Goal: Task Accomplishment & Management: Manage account settings

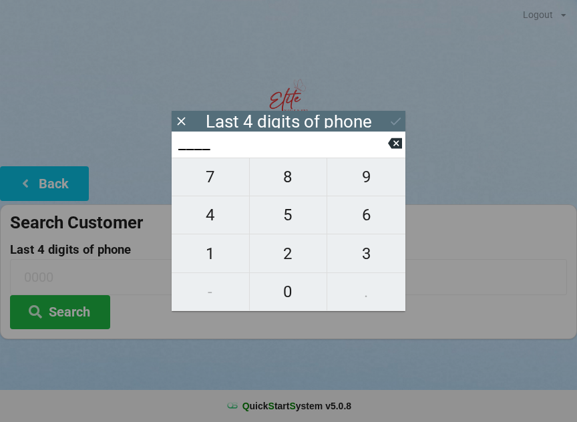
click at [222, 176] on span "7" at bounding box center [210, 177] width 77 height 28
type input "7___"
click at [375, 259] on span "3" at bounding box center [366, 254] width 78 height 28
type input "73__"
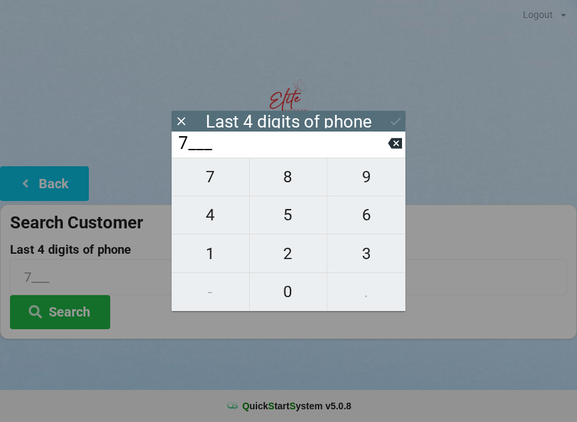
type input "73__"
click at [212, 222] on span "4" at bounding box center [210, 215] width 77 height 28
type input "734_"
click at [372, 252] on span "3" at bounding box center [366, 254] width 78 height 28
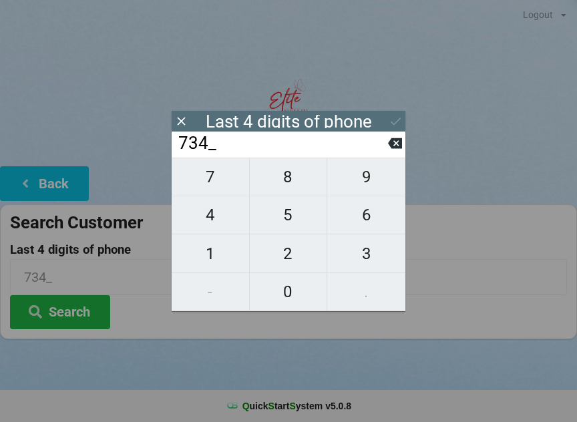
type input "7343"
click at [294, 294] on div "7 8 9 4 5 6 1 2 3 - 0 ." at bounding box center [289, 235] width 234 height 154
click at [399, 143] on icon at bounding box center [395, 143] width 14 height 11
click at [395, 147] on icon at bounding box center [395, 143] width 14 height 14
click at [393, 146] on icon at bounding box center [395, 143] width 14 height 11
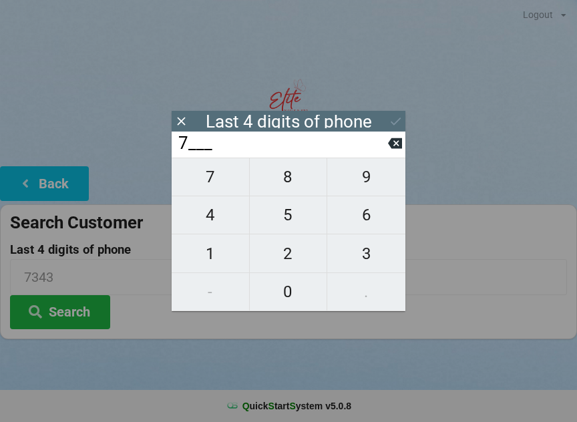
click at [397, 149] on icon at bounding box center [395, 143] width 14 height 14
type input "____"
click at [282, 225] on span "5" at bounding box center [288, 215] width 77 height 28
type input "5___"
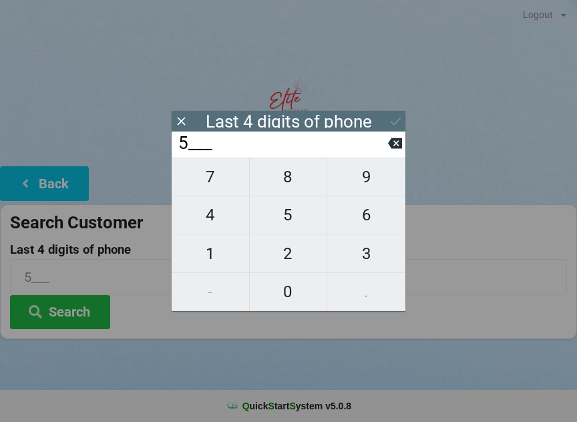
click at [373, 221] on span "6" at bounding box center [366, 215] width 78 height 28
type input "56__"
click at [285, 188] on span "8" at bounding box center [288, 177] width 77 height 28
type input "568_"
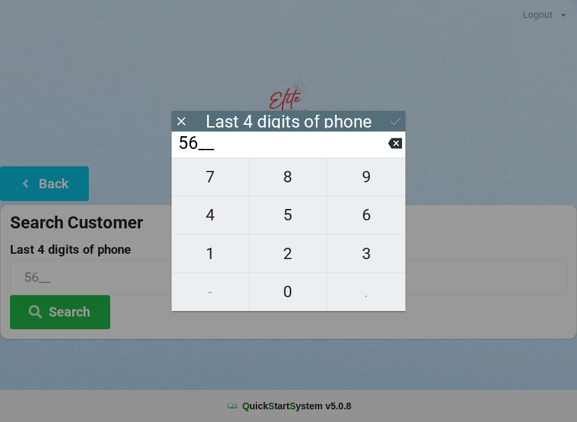
type input "568_"
click at [361, 224] on span "6" at bounding box center [366, 215] width 78 height 28
type input "5686"
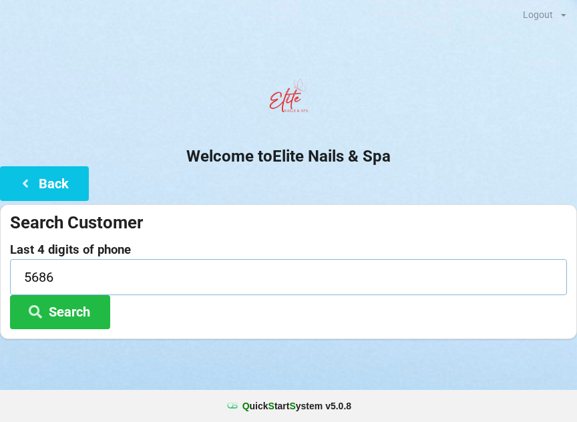
click at [482, 259] on input "5686" at bounding box center [288, 276] width 557 height 35
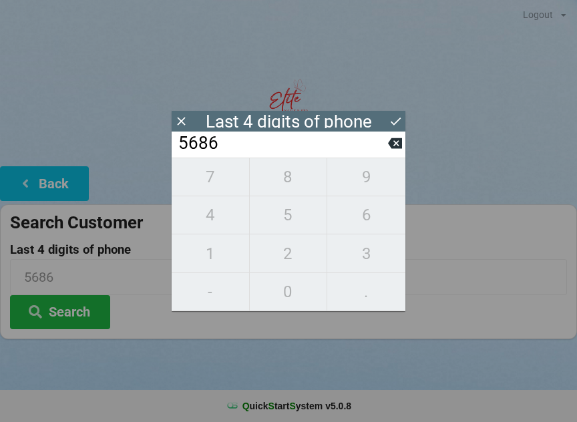
click at [98, 299] on button "Search" at bounding box center [60, 312] width 100 height 34
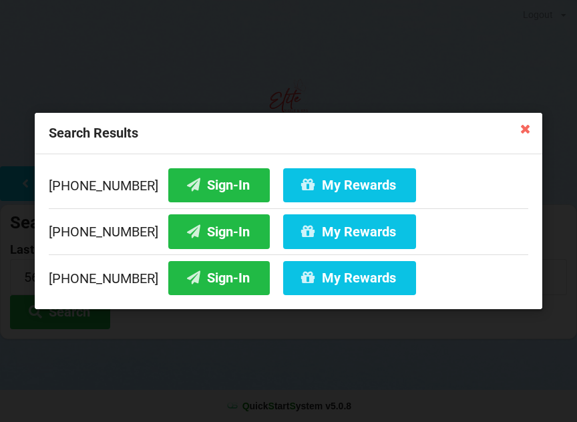
click at [206, 181] on button "Sign-In" at bounding box center [218, 185] width 101 height 34
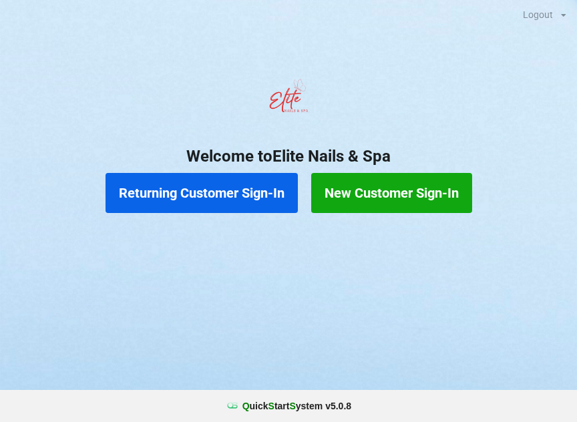
click at [208, 191] on button "Returning Customer Sign-In" at bounding box center [201, 193] width 192 height 40
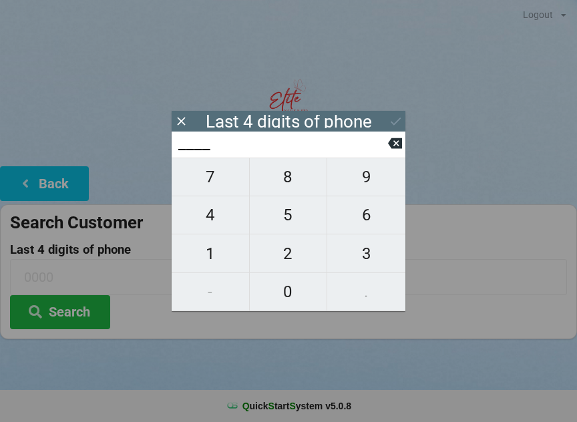
click at [217, 216] on span "4" at bounding box center [210, 215] width 77 height 28
type input "4___"
click at [288, 296] on span "0" at bounding box center [288, 292] width 77 height 28
type input "40__"
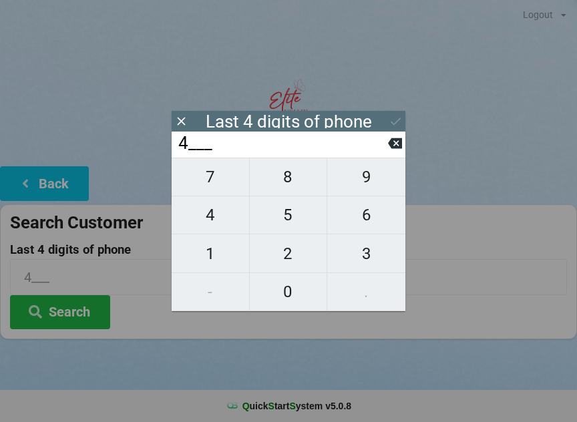
type input "40__"
click at [207, 184] on span "7" at bounding box center [210, 177] width 77 height 28
type input "407_"
click at [365, 209] on span "6" at bounding box center [366, 215] width 78 height 28
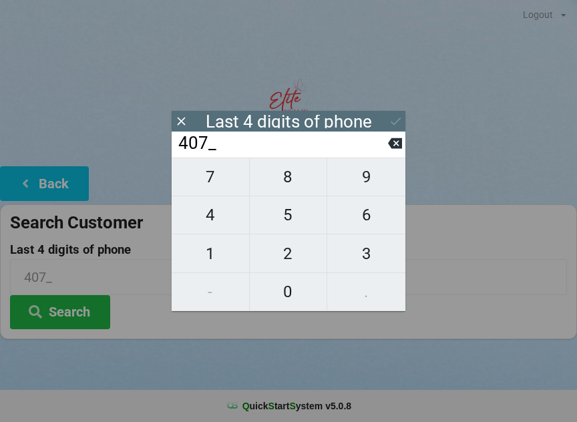
type input "4076"
click at [389, 145] on icon at bounding box center [395, 143] width 14 height 14
click at [389, 152] on button at bounding box center [395, 143] width 14 height 18
click at [391, 150] on icon at bounding box center [395, 143] width 14 height 14
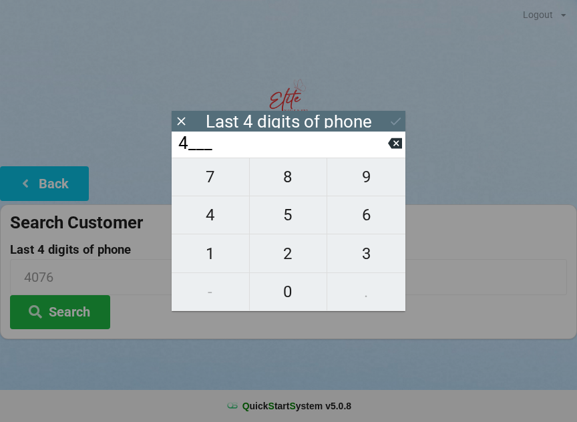
click at [393, 149] on icon at bounding box center [395, 143] width 14 height 11
click at [286, 293] on span "0" at bounding box center [288, 292] width 77 height 28
type input "0___"
click at [221, 184] on span "7" at bounding box center [210, 177] width 77 height 28
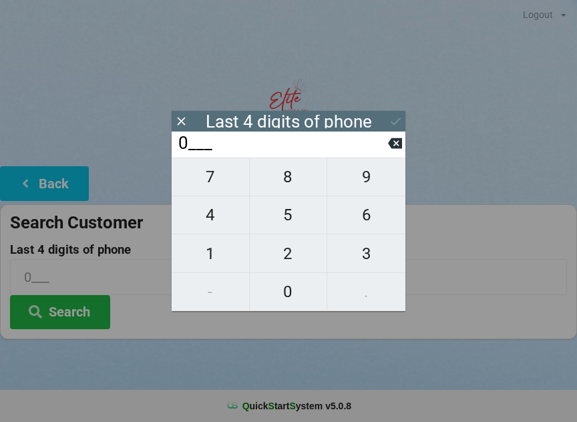
type input "07__"
click at [280, 220] on span "5" at bounding box center [288, 215] width 77 height 28
type input "075_"
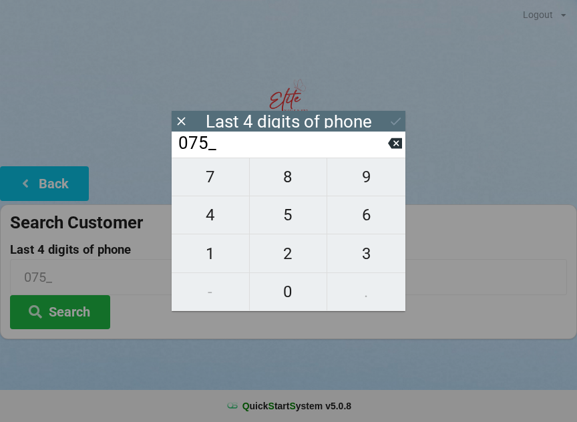
click at [366, 179] on span "9" at bounding box center [366, 177] width 78 height 28
type input "0759"
click at [386, 111] on div "Last 4 digits of phone" at bounding box center [289, 121] width 234 height 21
click at [360, 114] on div "Last 4 digits of phone" at bounding box center [289, 121] width 234 height 21
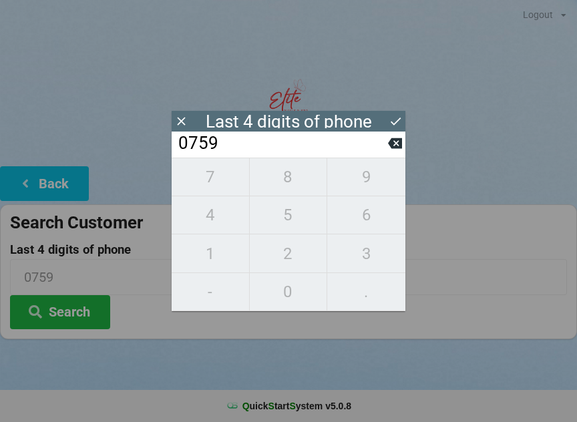
click at [314, 119] on div "Last 4 digits of phone" at bounding box center [289, 121] width 166 height 13
click at [401, 149] on icon at bounding box center [395, 143] width 14 height 11
click at [377, 171] on span "9" at bounding box center [366, 177] width 78 height 28
type input "0759"
click at [378, 116] on div "Last 4 digits of phone" at bounding box center [289, 121] width 234 height 21
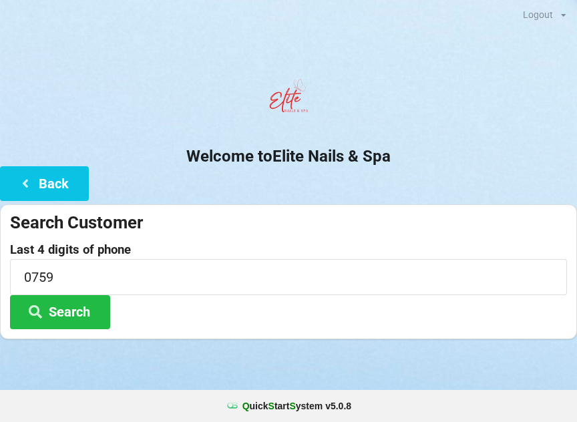
click at [295, 329] on div "Search Customer Last 4 digits of phone 0759 Search" at bounding box center [288, 271] width 577 height 135
click at [75, 327] on button "Search" at bounding box center [60, 312] width 100 height 34
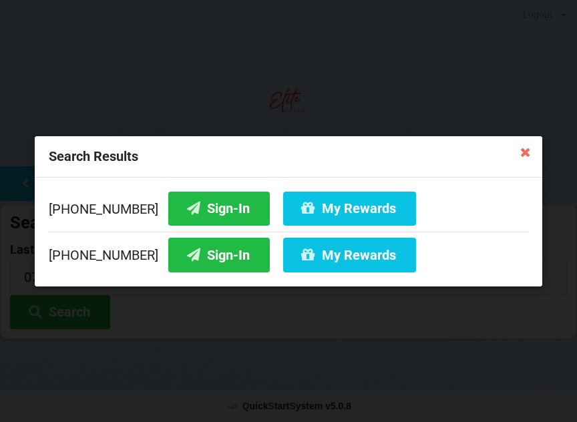
click at [340, 204] on button "My Rewards" at bounding box center [349, 208] width 133 height 34
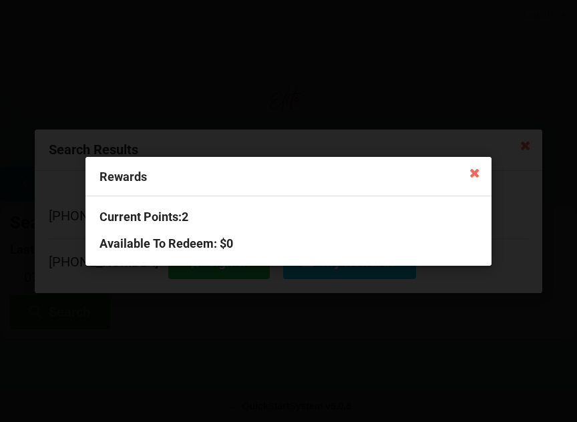
click at [345, 234] on div "Current Points: 2 Available To Redeem : $0" at bounding box center [288, 230] width 406 height 69
click at [486, 163] on div "Rewards" at bounding box center [288, 176] width 406 height 39
click at [476, 175] on icon at bounding box center [473, 172] width 21 height 21
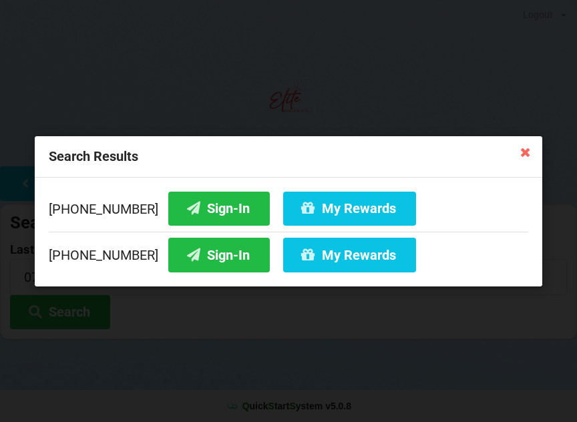
click at [218, 200] on button "Sign-In" at bounding box center [218, 208] width 101 height 34
